Goal: Information Seeking & Learning: Understand process/instructions

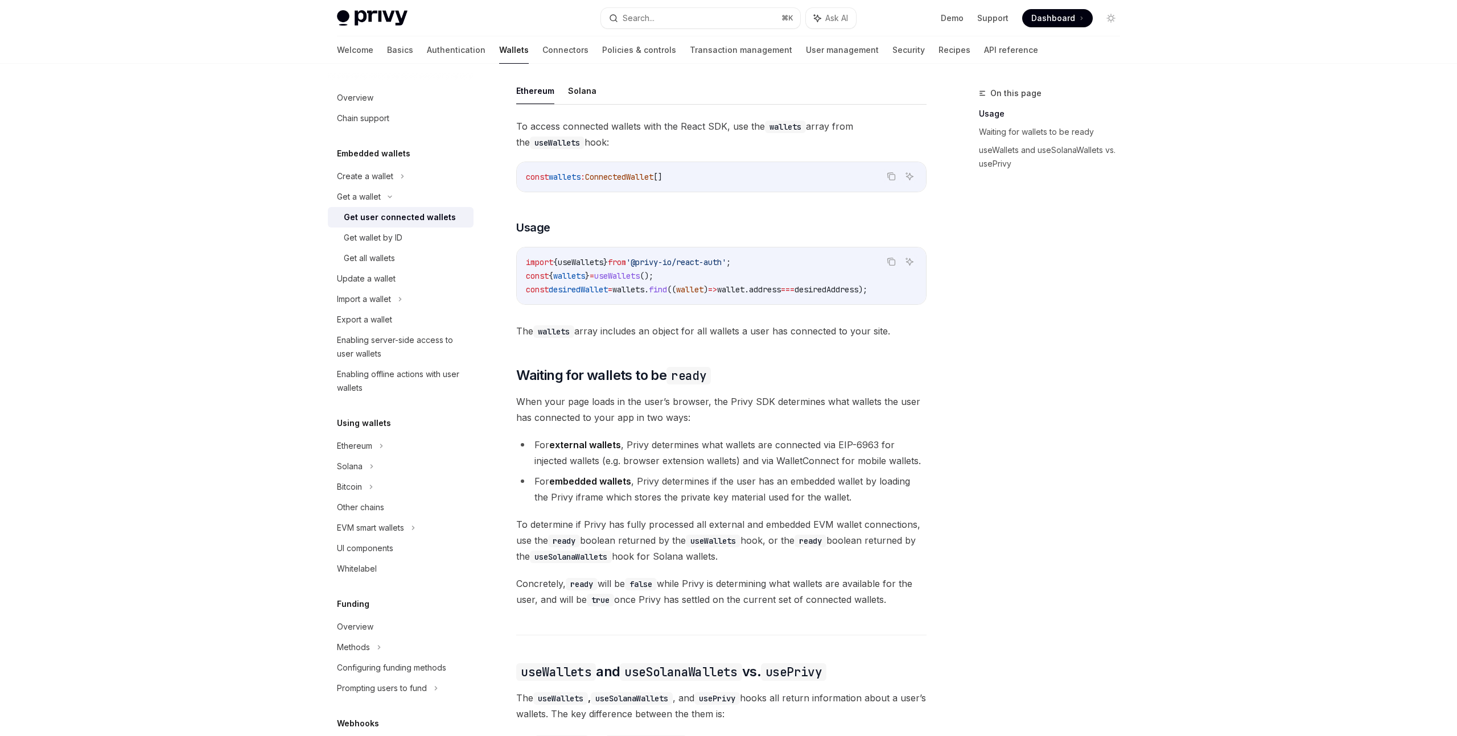
scroll to position [372, 0]
click at [640, 274] on span "useWallets" at bounding box center [617, 274] width 46 height 10
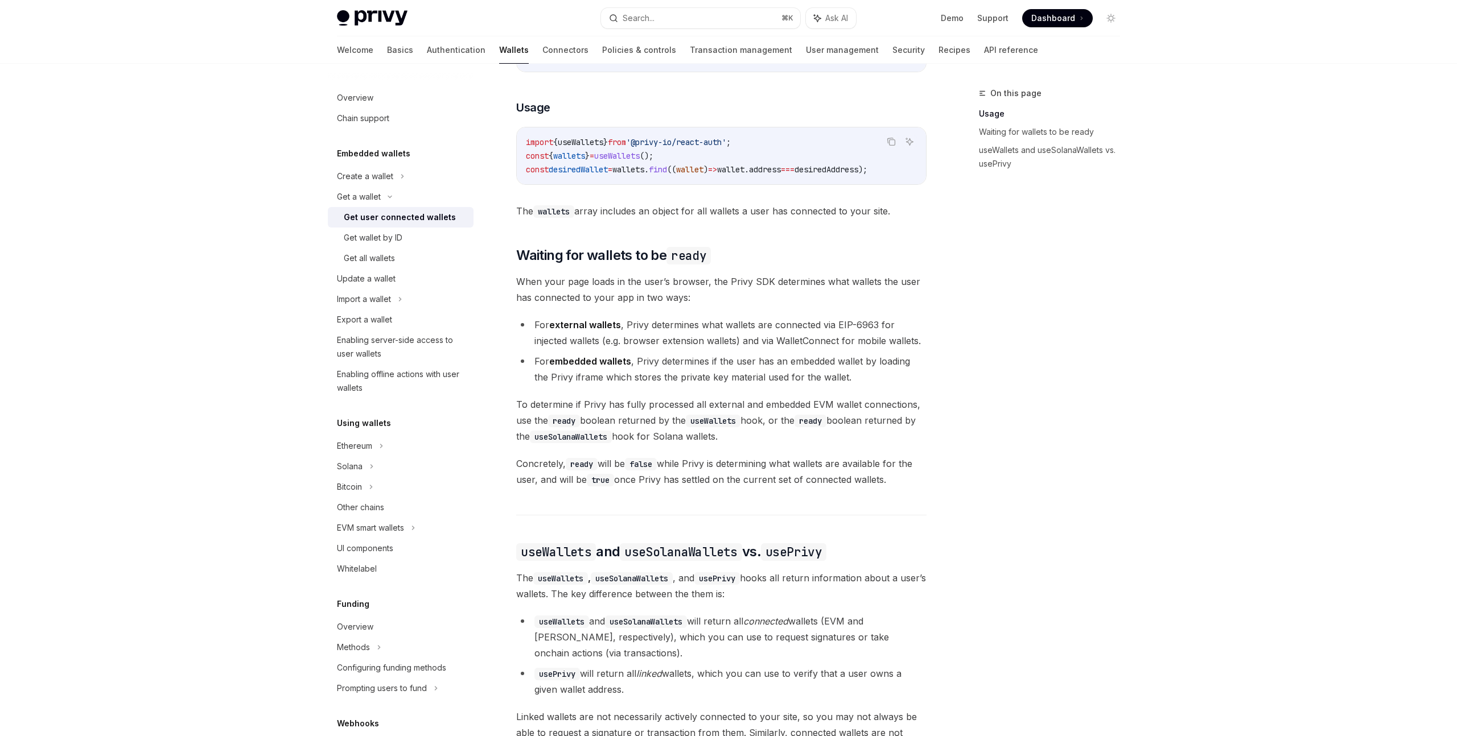
scroll to position [493, 0]
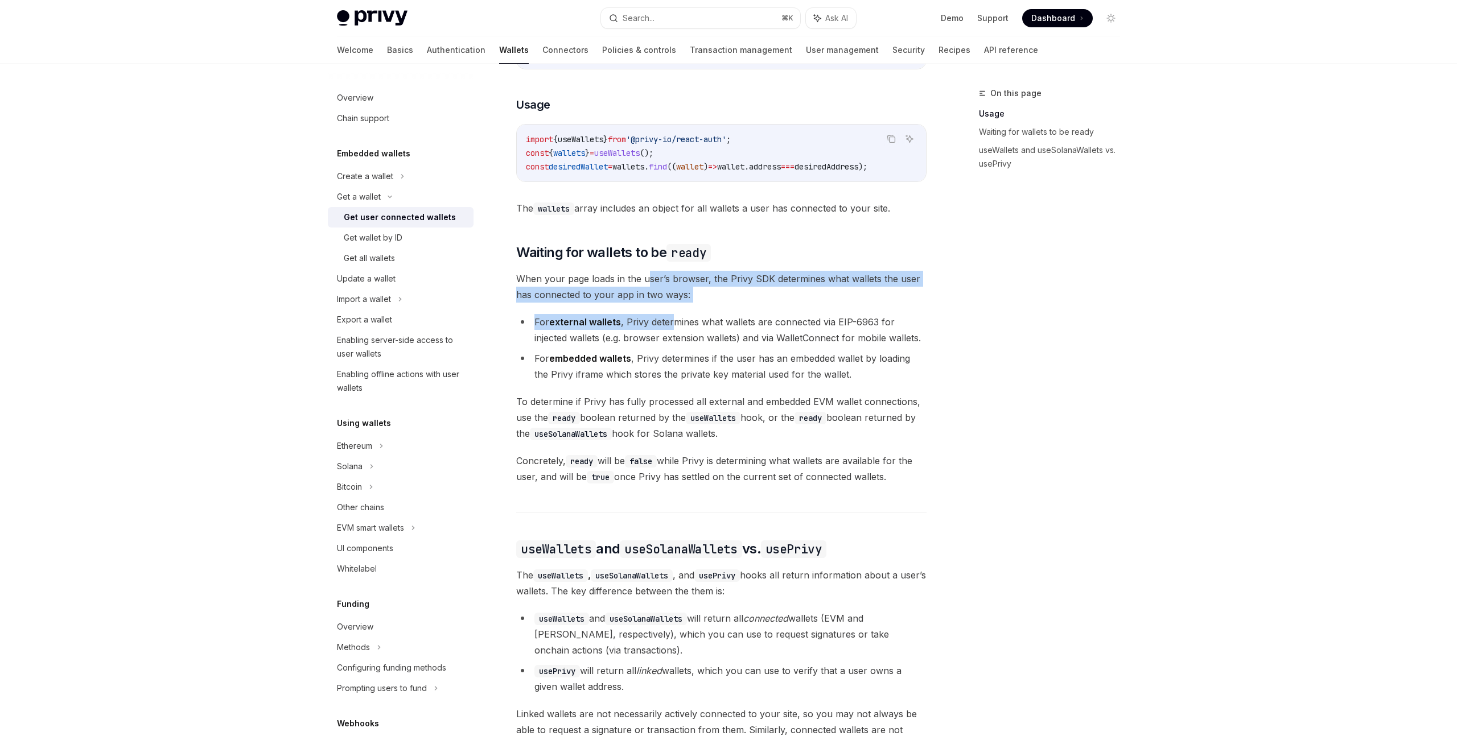
drag, startPoint x: 646, startPoint y: 283, endPoint x: 674, endPoint y: 325, distance: 50.3
click at [674, 325] on div "Ethereum Solana To access connected wallets with the React SDK, use the wallets…" at bounding box center [721, 413] width 410 height 918
click at [694, 332] on li "For external wallets , Privy determines what wallets are connected via EIP-6963…" at bounding box center [721, 330] width 410 height 32
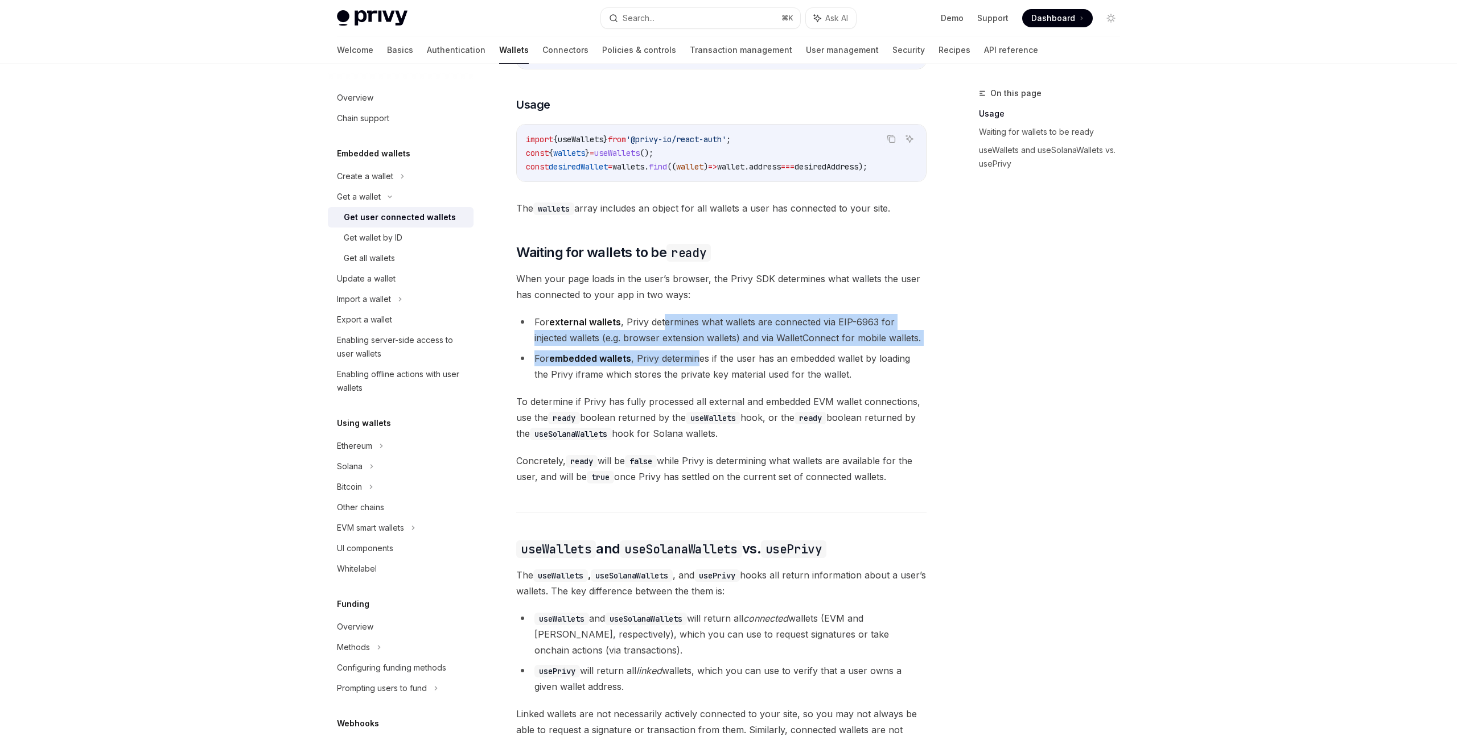
drag, startPoint x: 665, startPoint y: 331, endPoint x: 701, endPoint y: 365, distance: 49.9
click at [701, 365] on ul "For external wallets , Privy determines what wallets are connected via EIP-6963…" at bounding box center [721, 348] width 410 height 68
click at [715, 368] on li "For embedded wallets , Privy determines if the user has an embedded wallet by l…" at bounding box center [721, 367] width 410 height 32
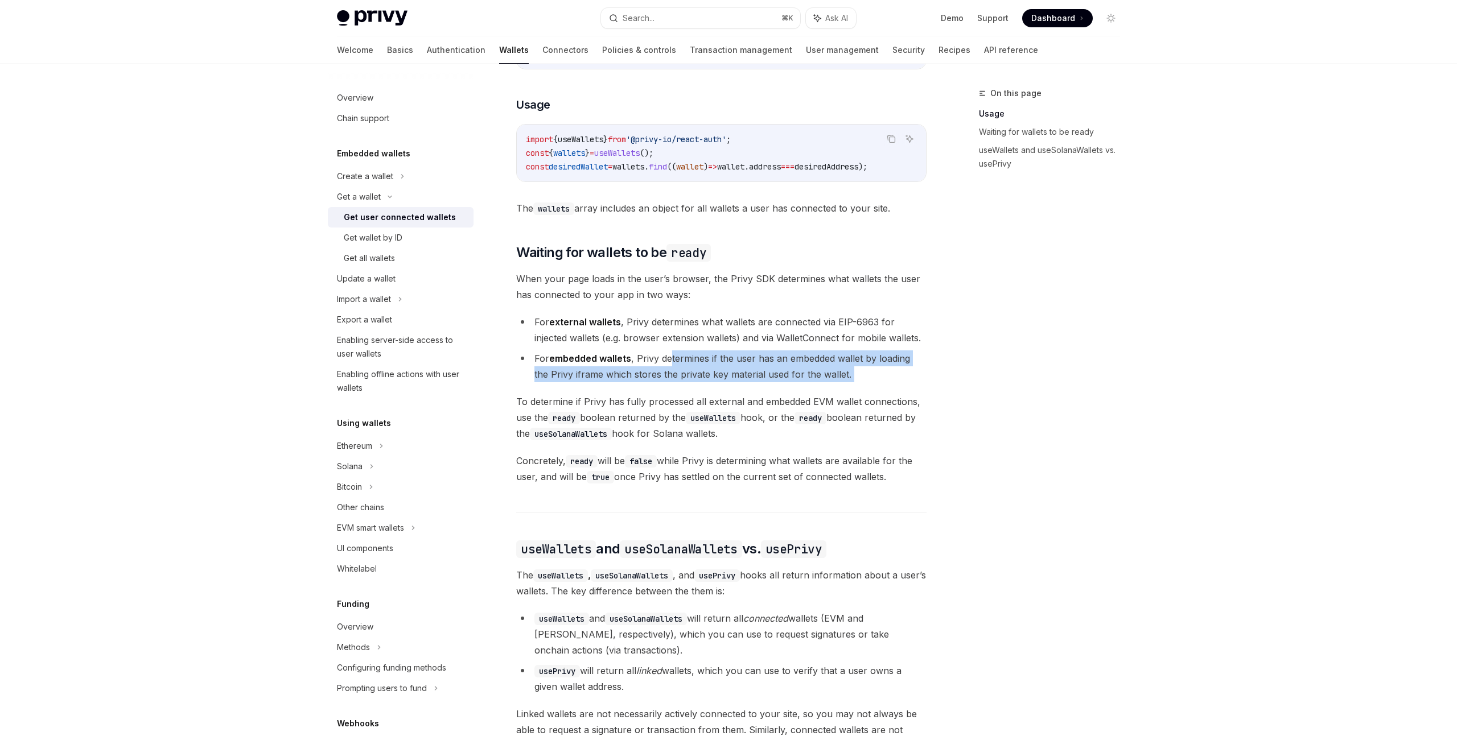
drag, startPoint x: 669, startPoint y: 366, endPoint x: 705, endPoint y: 398, distance: 48.0
click at [705, 398] on div "Ethereum Solana To access connected wallets with the React SDK, use the wallets…" at bounding box center [721, 413] width 410 height 918
click at [721, 403] on span "To determine if Privy has fully processed all external and embedded EVM wallet …" at bounding box center [721, 418] width 410 height 48
drag, startPoint x: 681, startPoint y: 409, endPoint x: 746, endPoint y: 437, distance: 70.8
click at [746, 437] on span "To determine if Privy has fully processed all external and embedded EVM wallet …" at bounding box center [721, 418] width 410 height 48
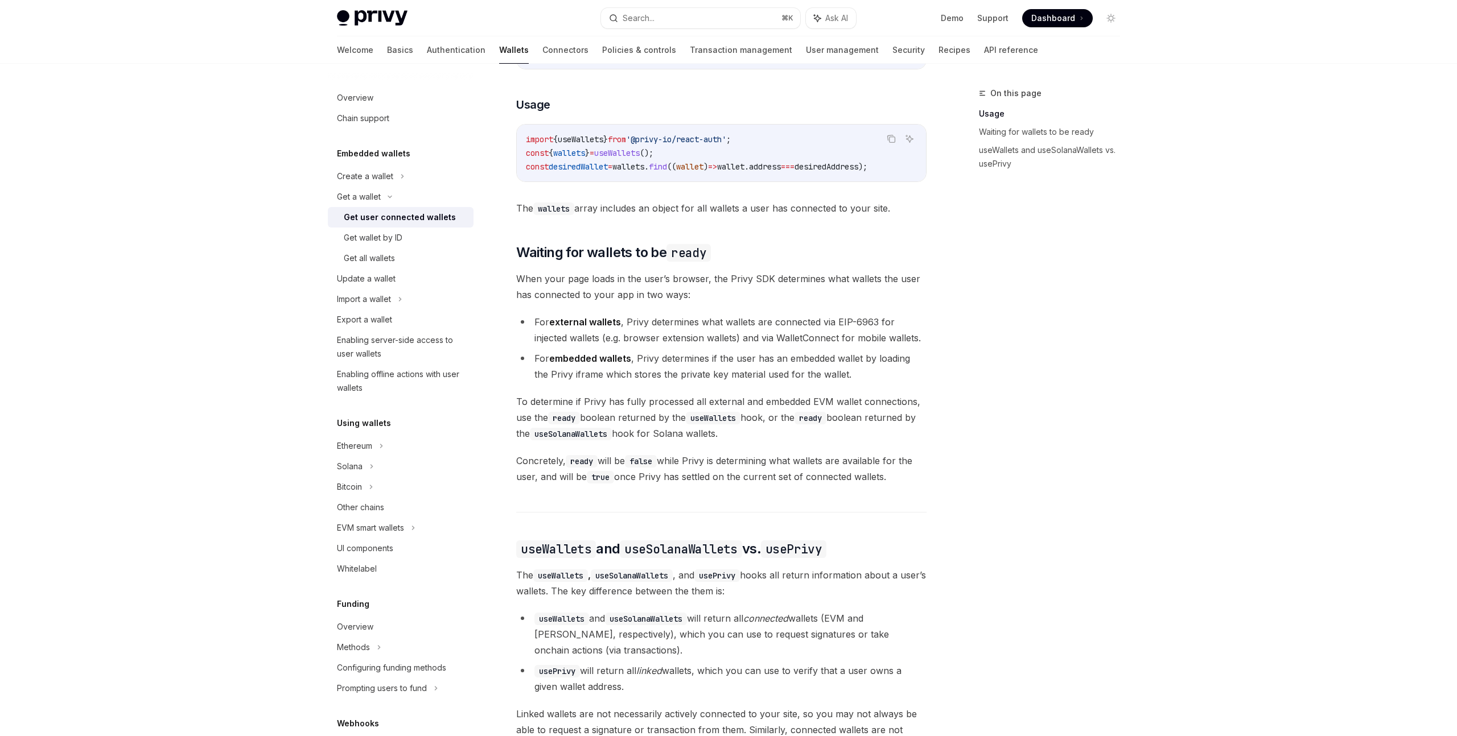
click at [757, 438] on span "To determine if Privy has fully processed all external and embedded EVM wallet …" at bounding box center [721, 418] width 410 height 48
drag, startPoint x: 617, startPoint y: 468, endPoint x: 689, endPoint y: 486, distance: 73.3
click at [689, 485] on span "Concretely, ready will be false while Privy is determining what wallets are ava…" at bounding box center [721, 469] width 410 height 32
click at [731, 485] on span "Concretely, ready will be false while Privy is determining what wallets are ava…" at bounding box center [721, 469] width 410 height 32
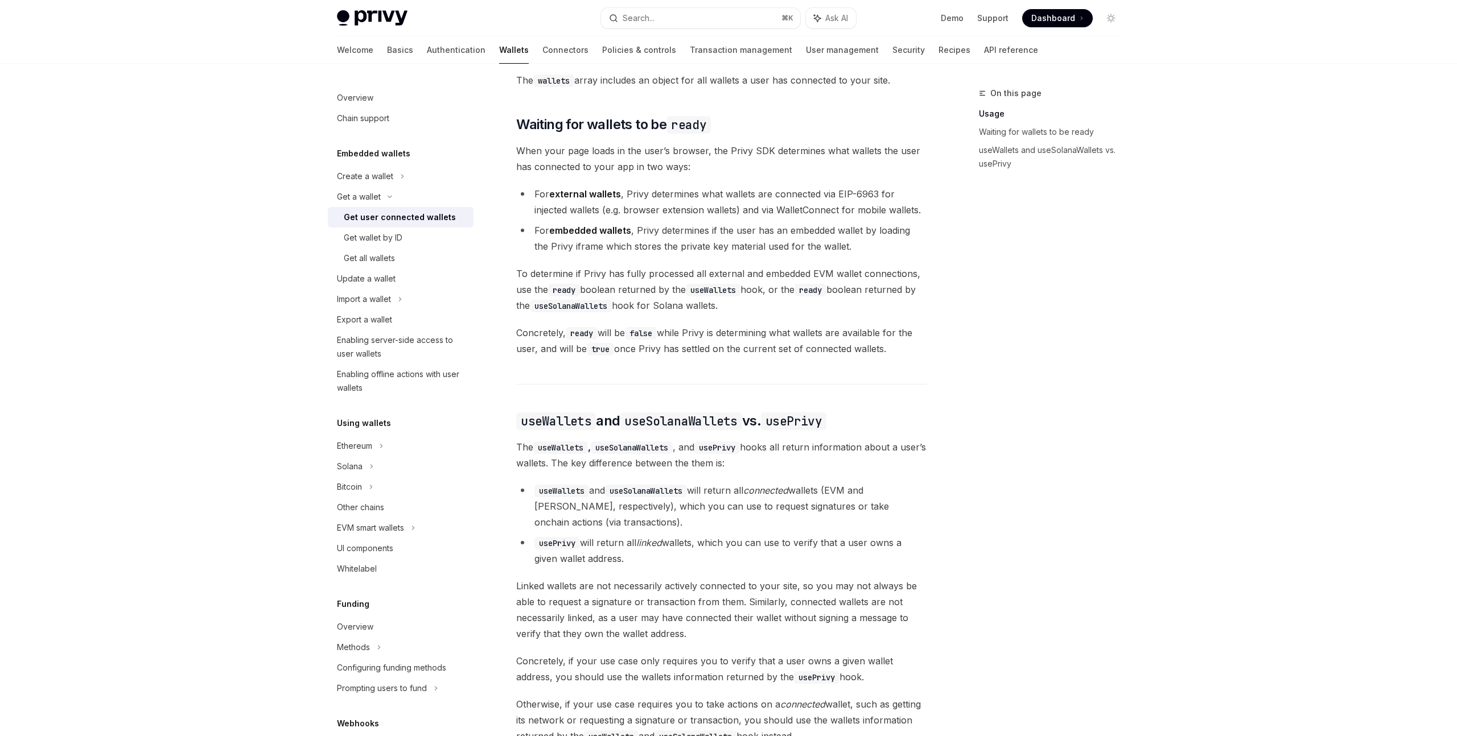
scroll to position [620, 0]
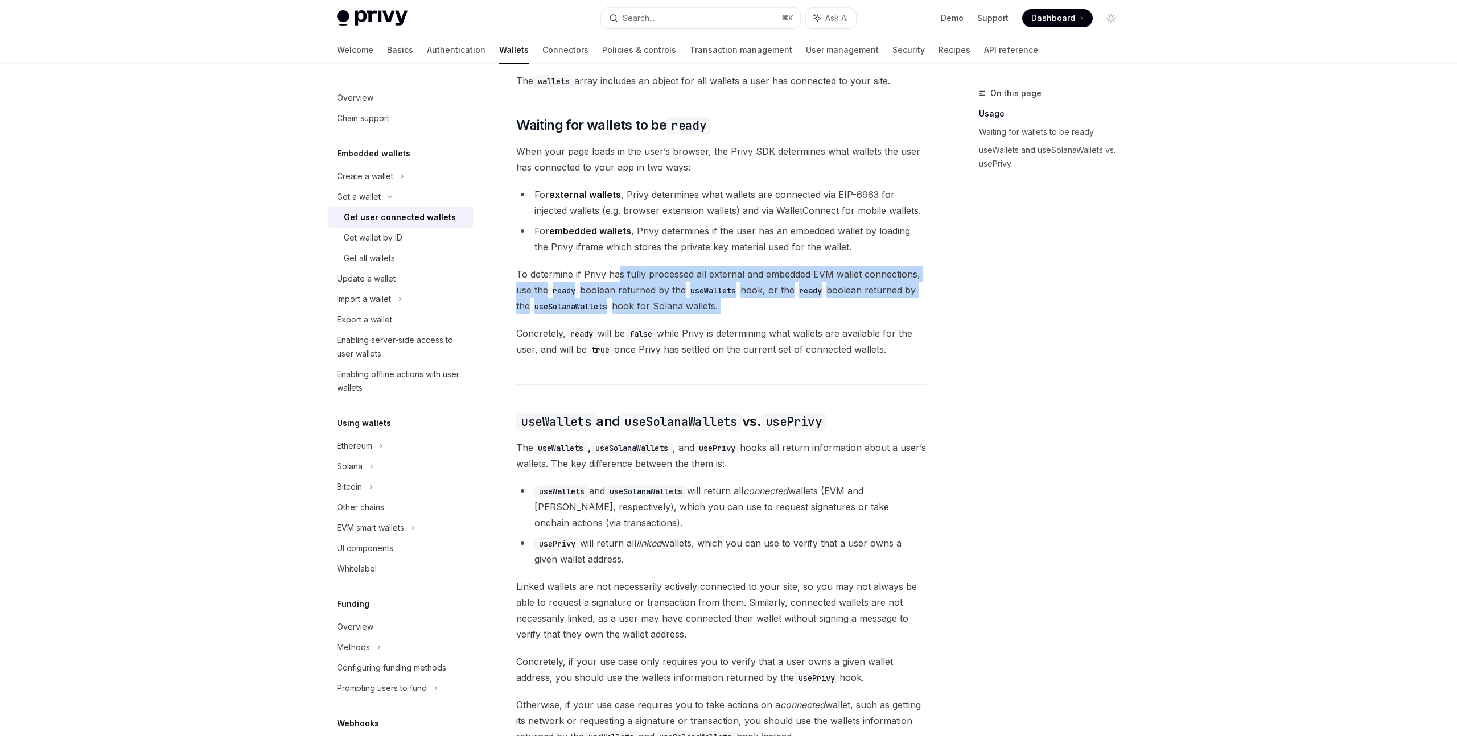
drag, startPoint x: 618, startPoint y: 281, endPoint x: 732, endPoint y: 325, distance: 122.9
click at [732, 325] on div "Ethereum Solana To access connected wallets with the React SDK, use the wallets…" at bounding box center [721, 286] width 410 height 918
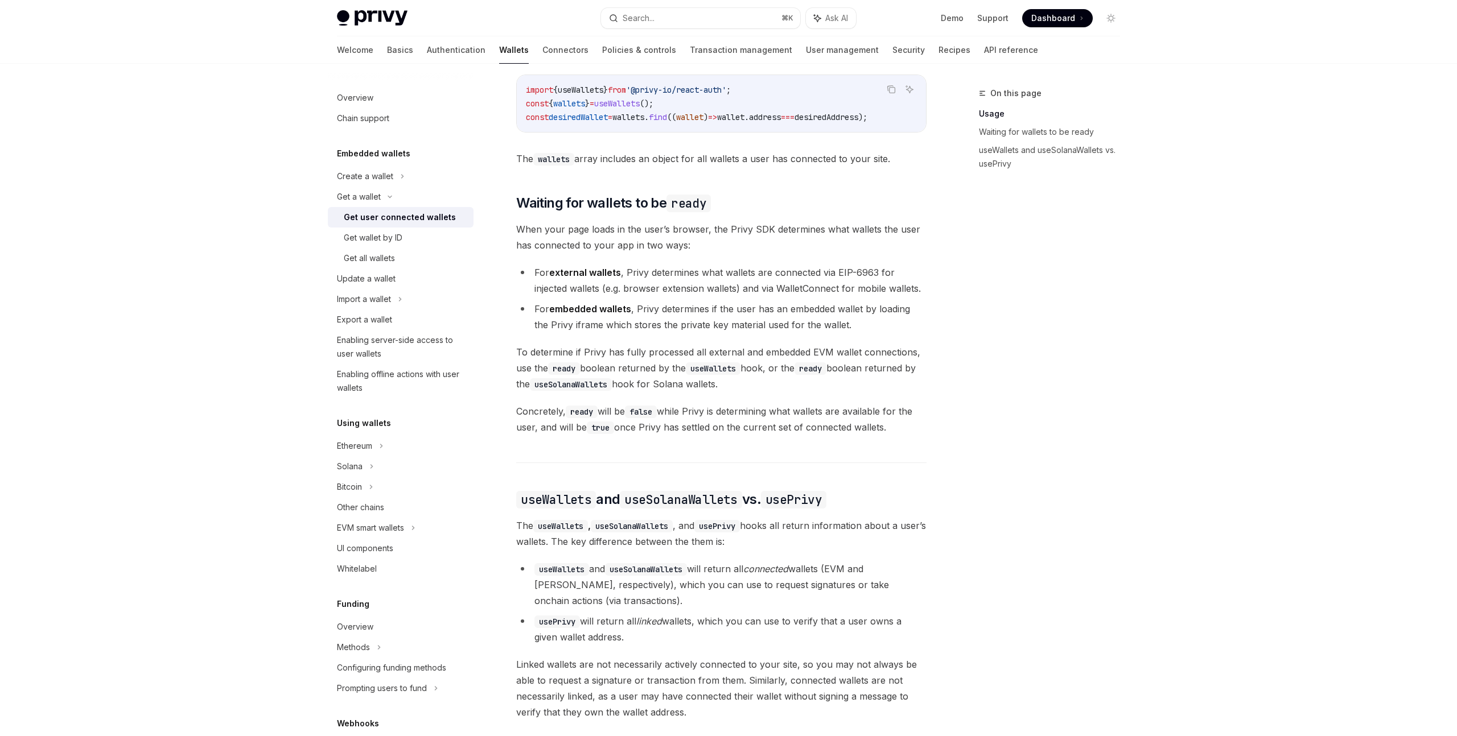
scroll to position [533, 0]
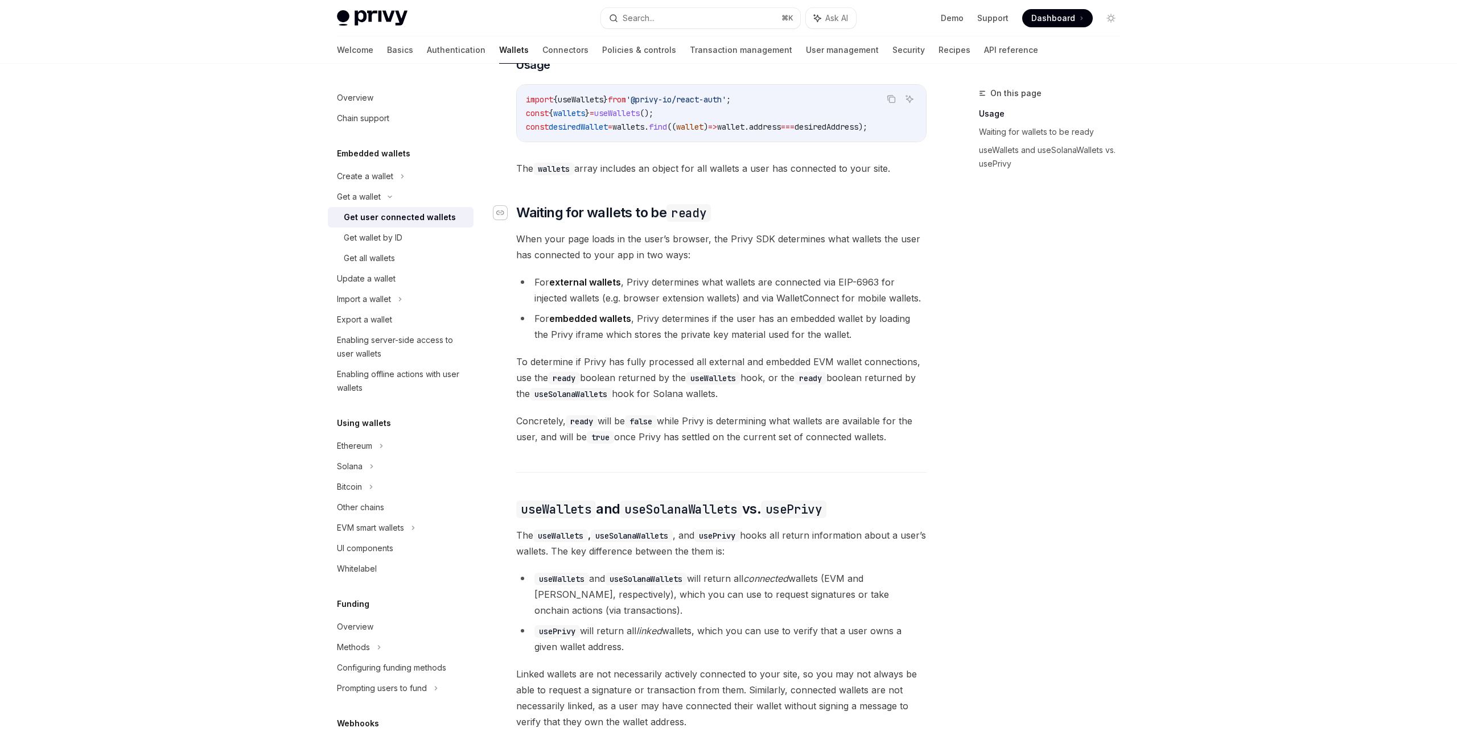
click at [500, 216] on icon "Navigate to header" at bounding box center [500, 212] width 8 height 7
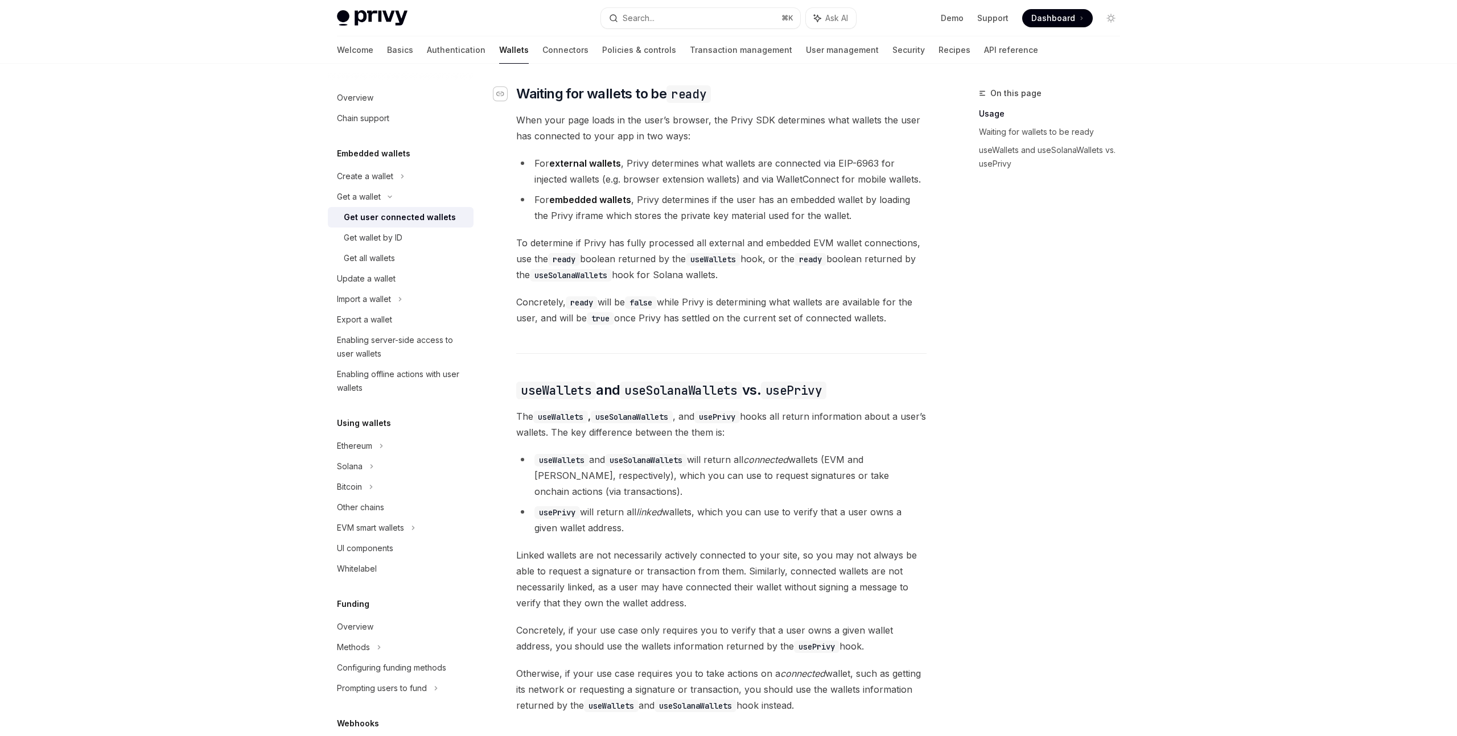
scroll to position [654, 0]
